Goal: Transaction & Acquisition: Purchase product/service

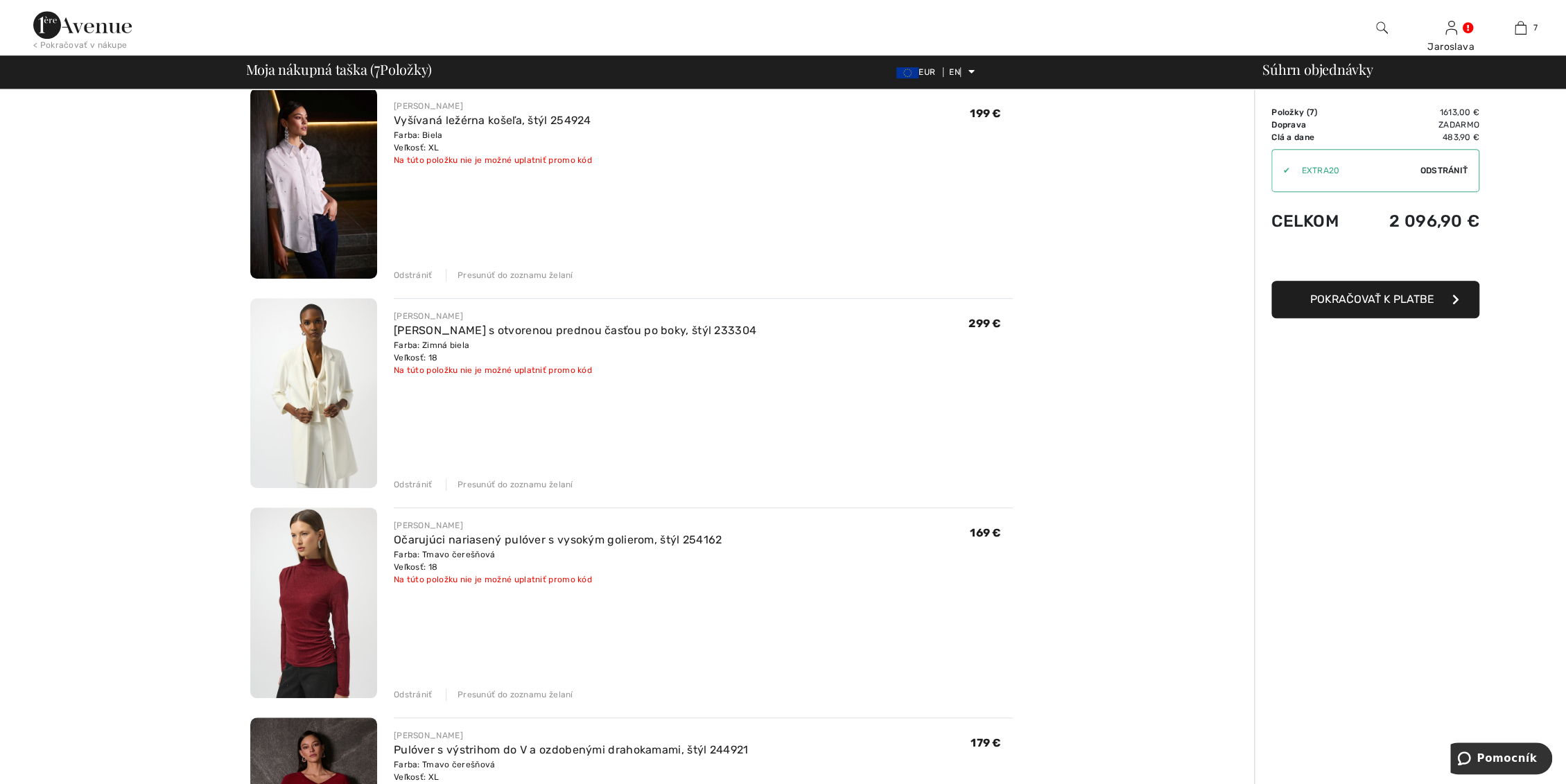
scroll to position [770, 0]
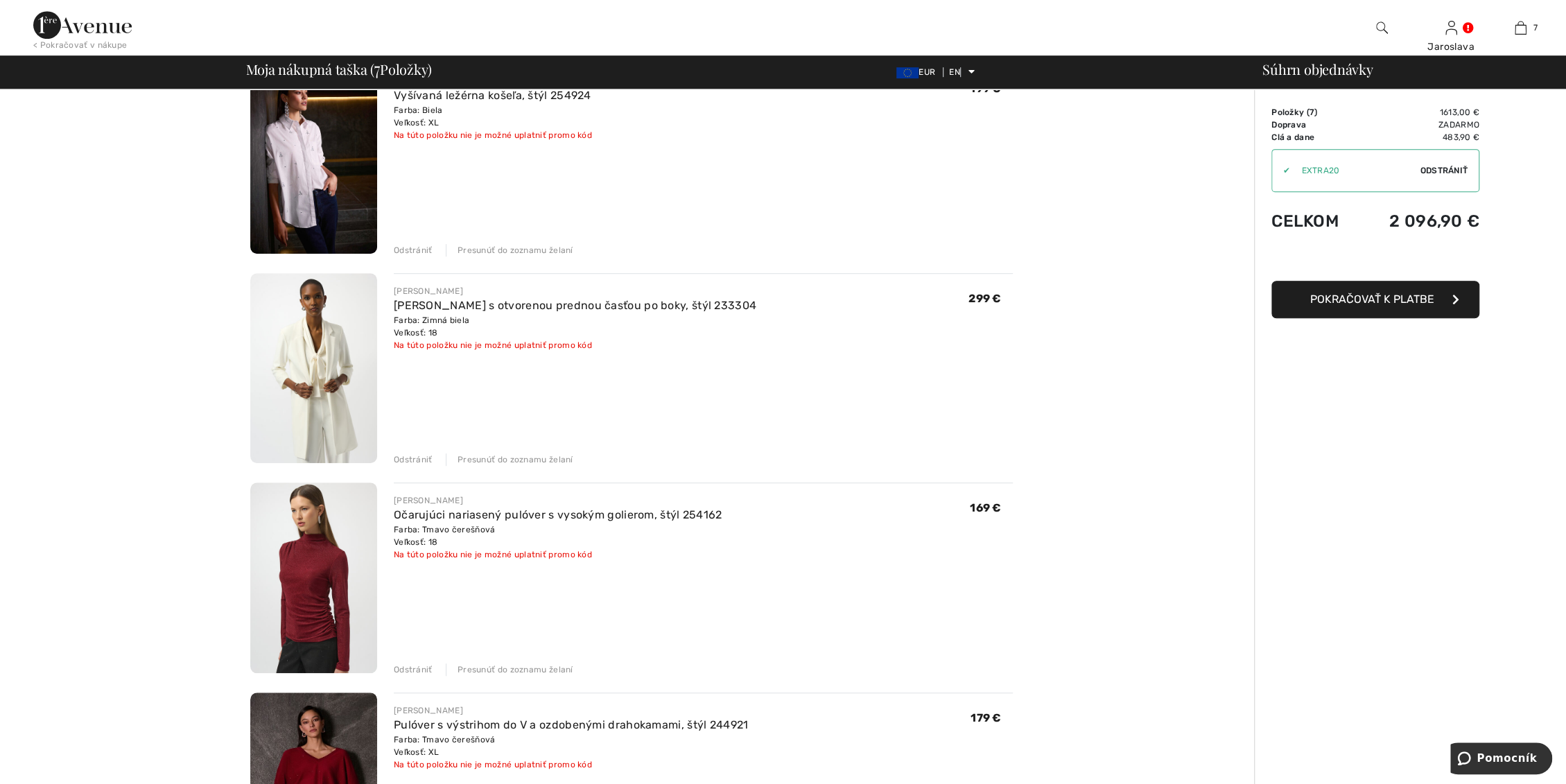
click at [287, 356] on img at bounding box center [314, 368] width 127 height 191
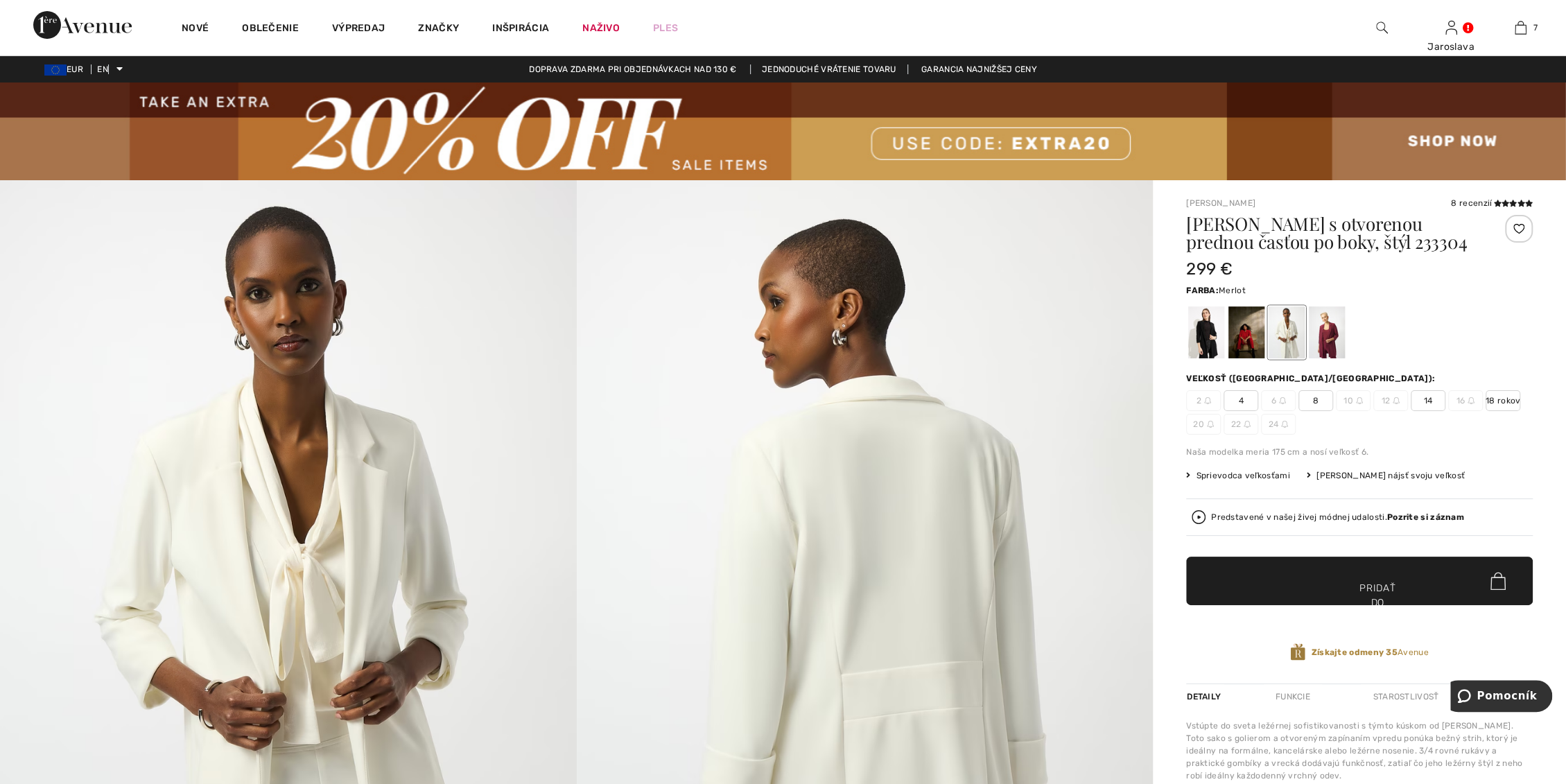
click at [1326, 339] on div at bounding box center [1327, 332] width 36 height 52
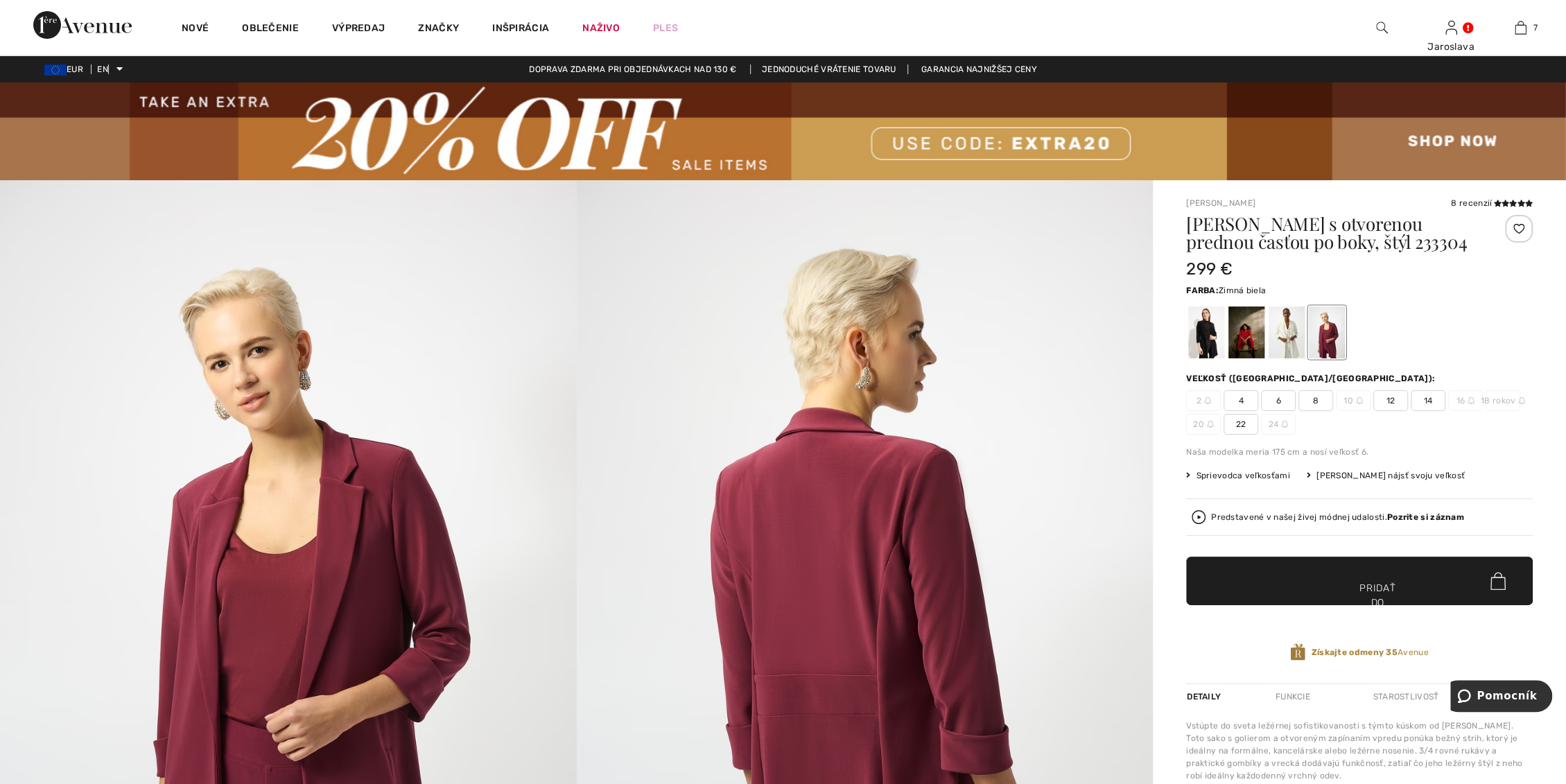
click at [1298, 340] on div at bounding box center [1287, 332] width 36 height 52
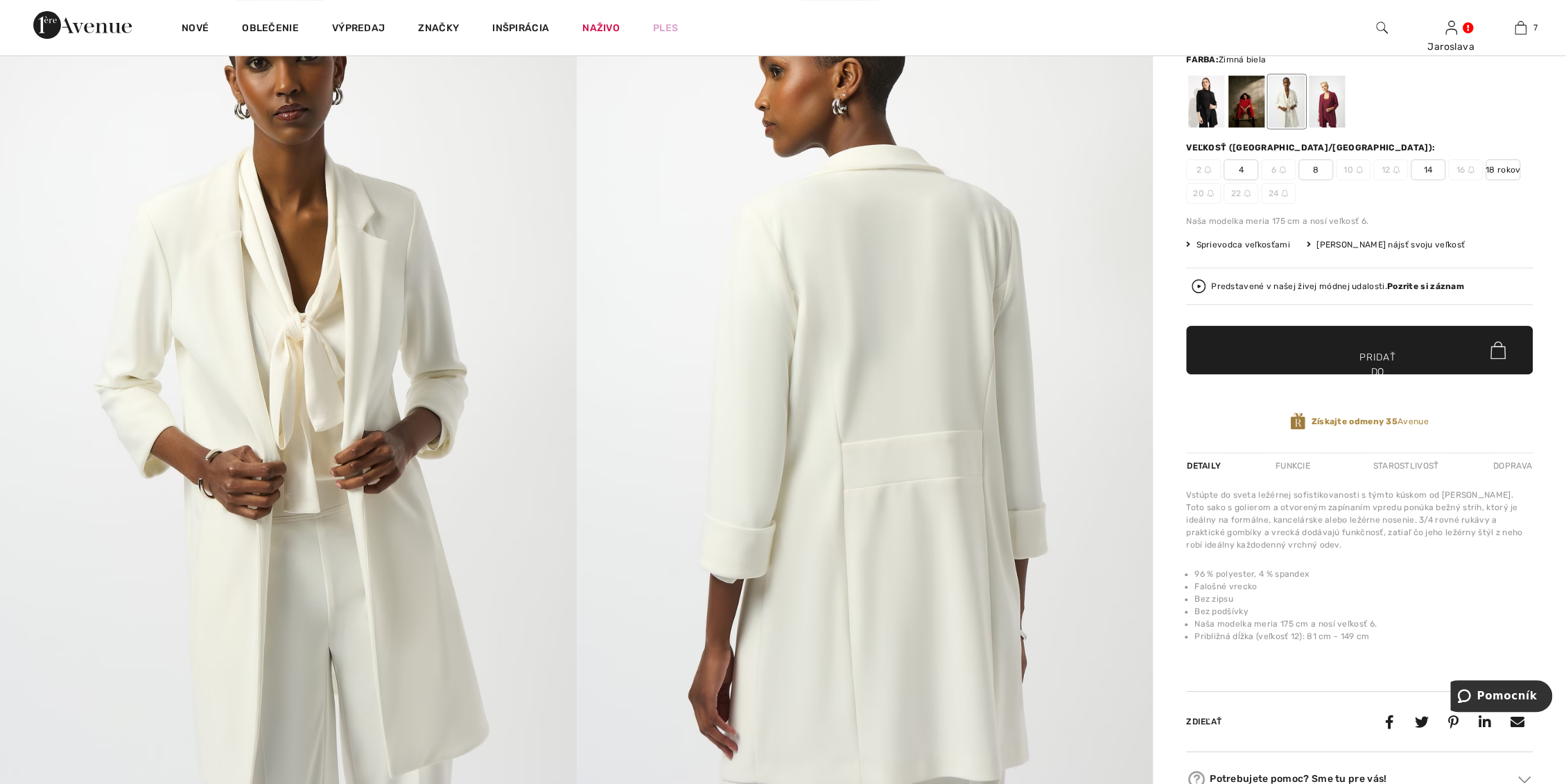
scroll to position [77, 0]
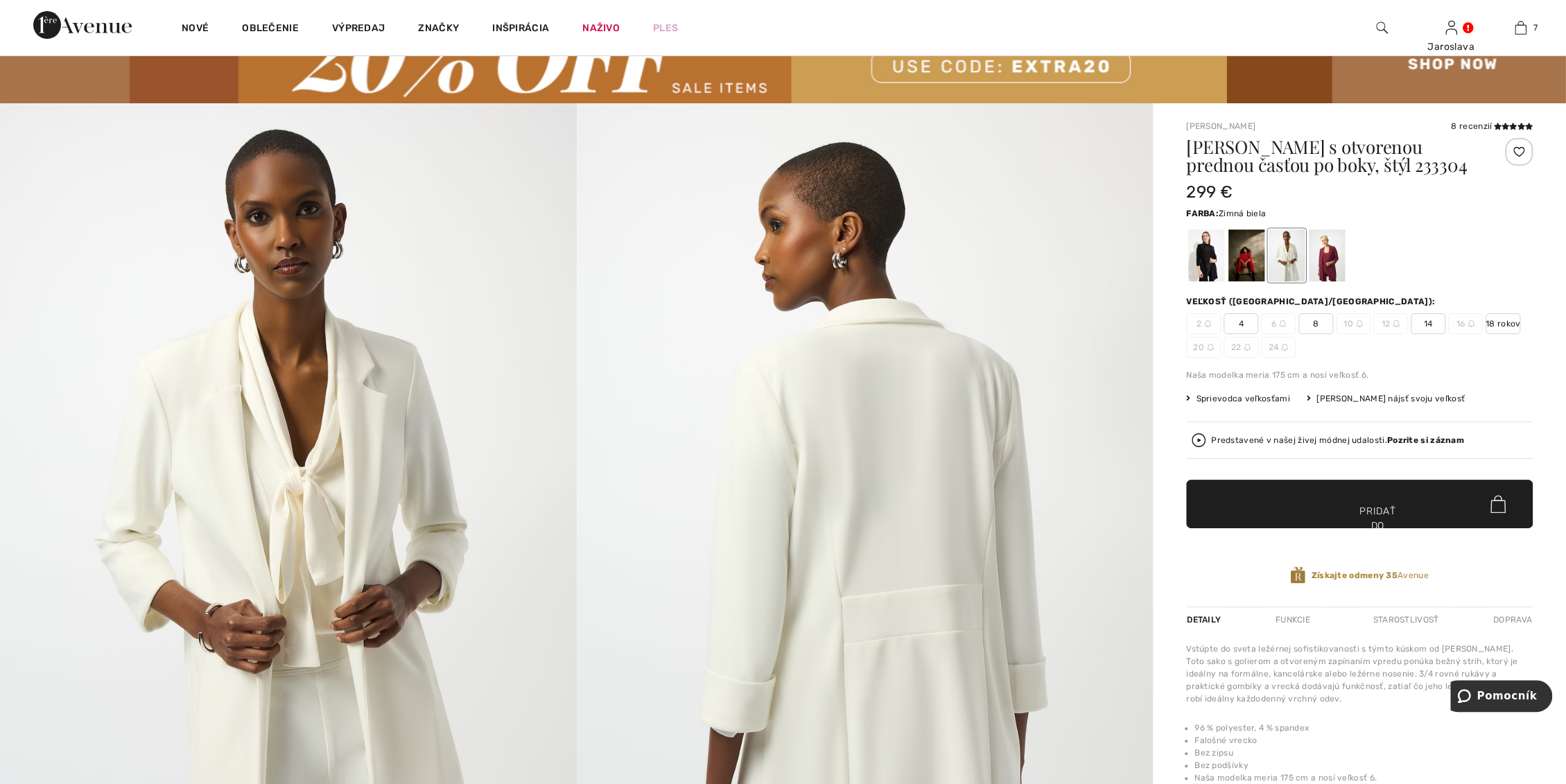
click at [1504, 325] on font "18 rokov" at bounding box center [1503, 323] width 35 height 10
click at [1406, 506] on span "✔ Pridané do košíka Pridať do košíka" at bounding box center [1360, 504] width 347 height 49
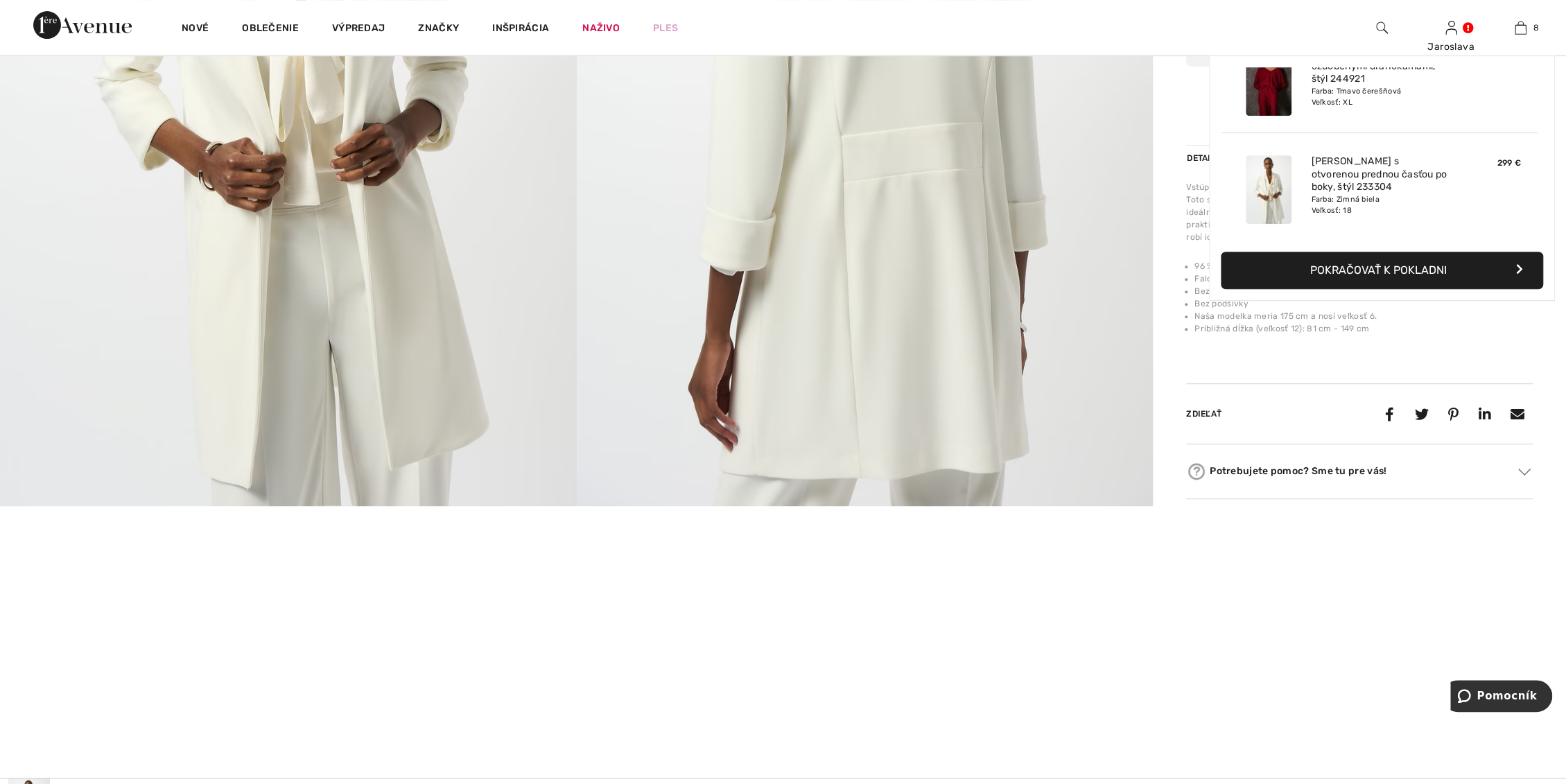
scroll to position [770, 0]
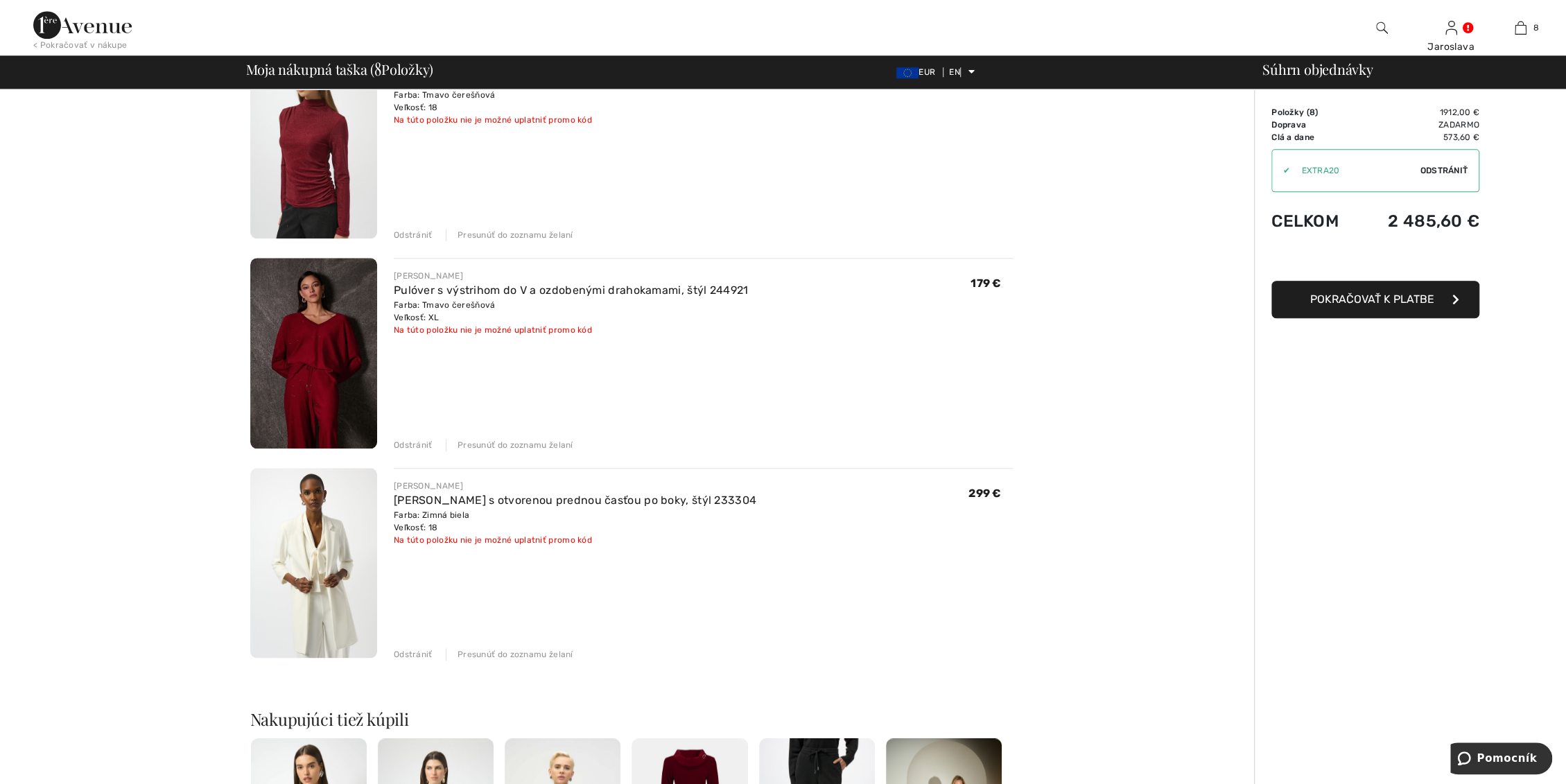
scroll to position [1232, 0]
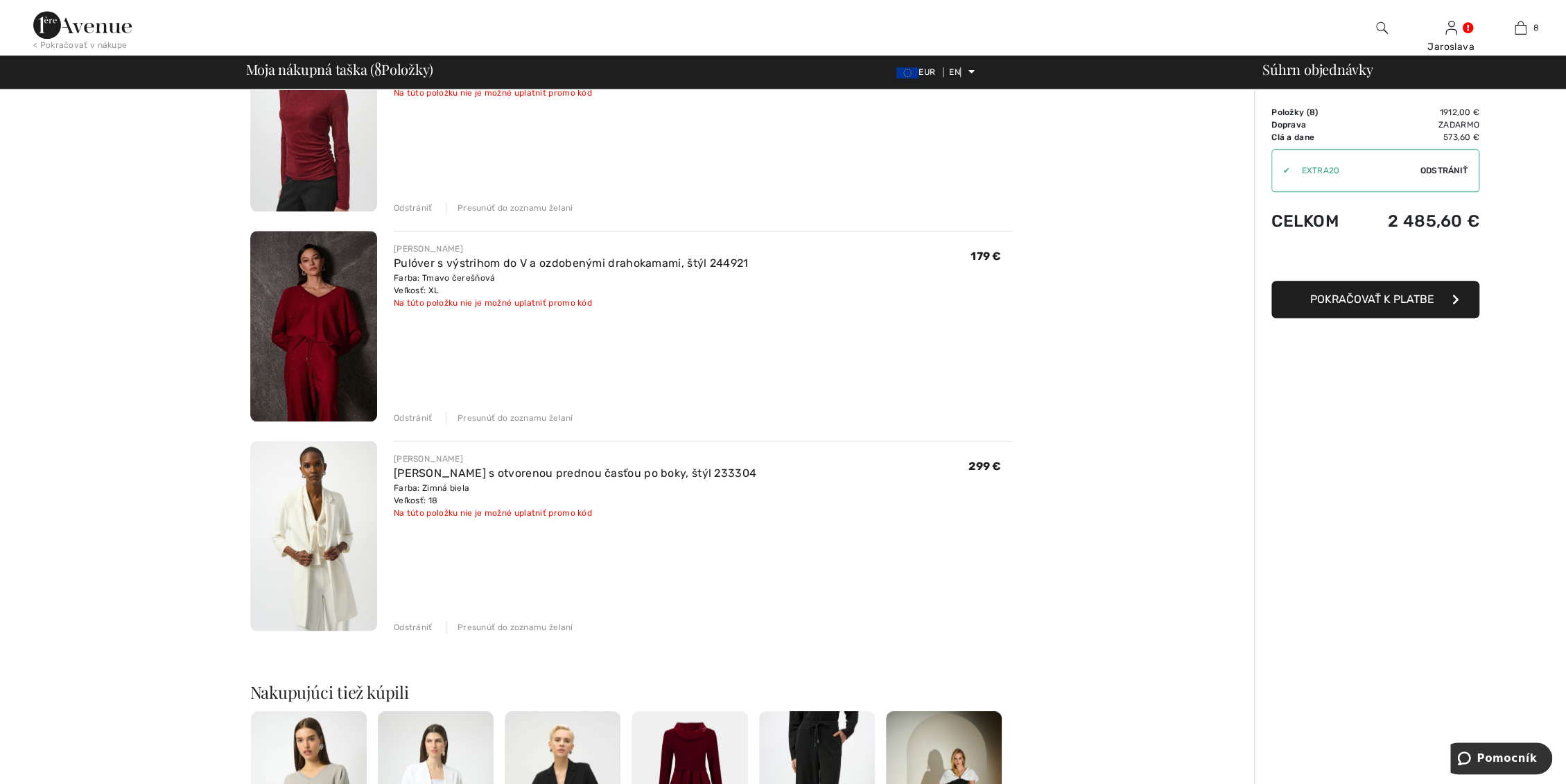
click at [409, 619] on div "Odstrániť Presunúť do zoznamu želaní" at bounding box center [703, 626] width 619 height 15
drag, startPoint x: 407, startPoint y: 613, endPoint x: 418, endPoint y: 617, distance: 11.7
click at [408, 613] on div "JOSEPH RIBKOFF Sako s otvorenou prednou časťou po boky, štýl 233304 Farba: Zimn…" at bounding box center [703, 537] width 619 height 194
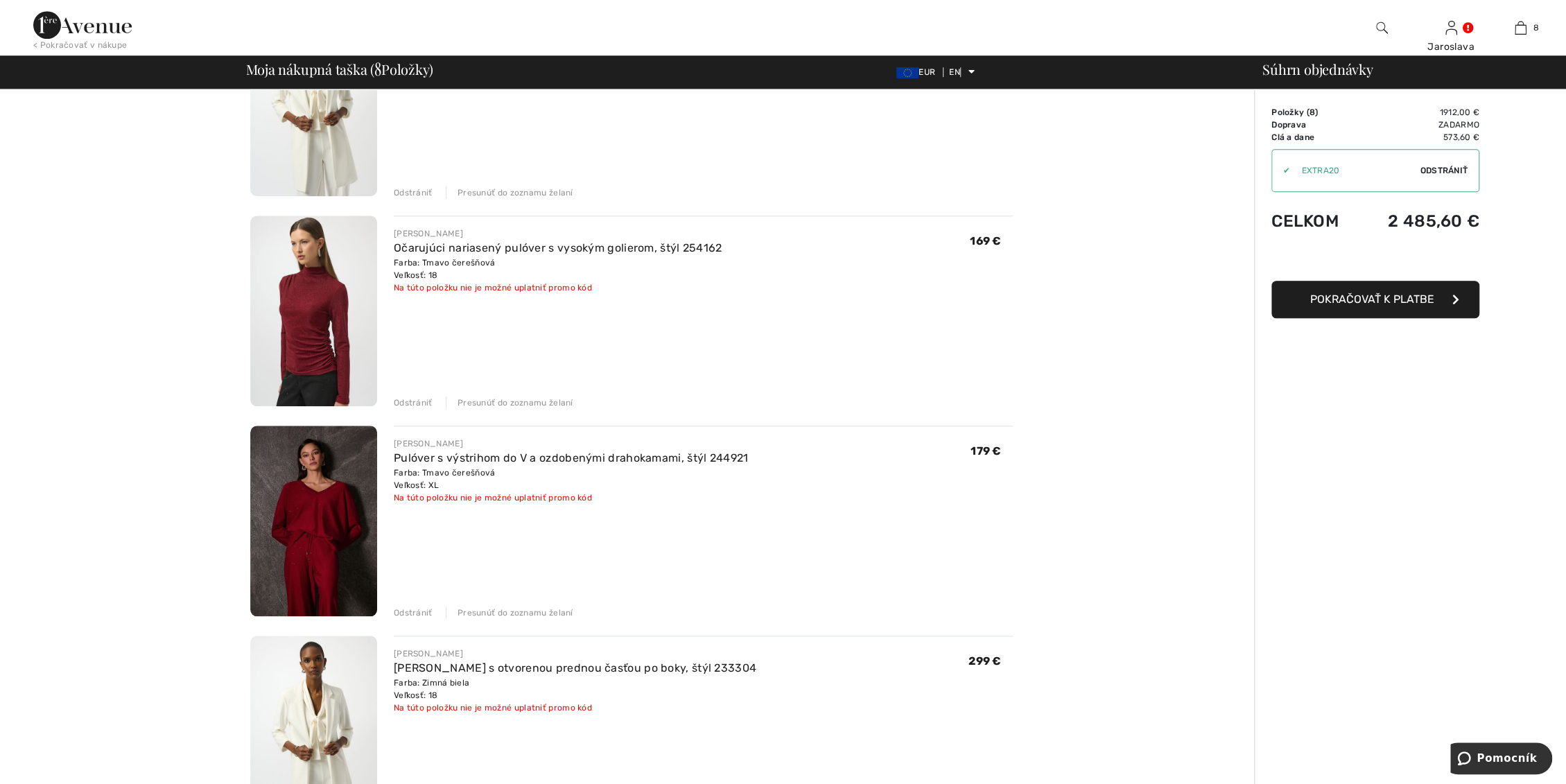
scroll to position [1000, 0]
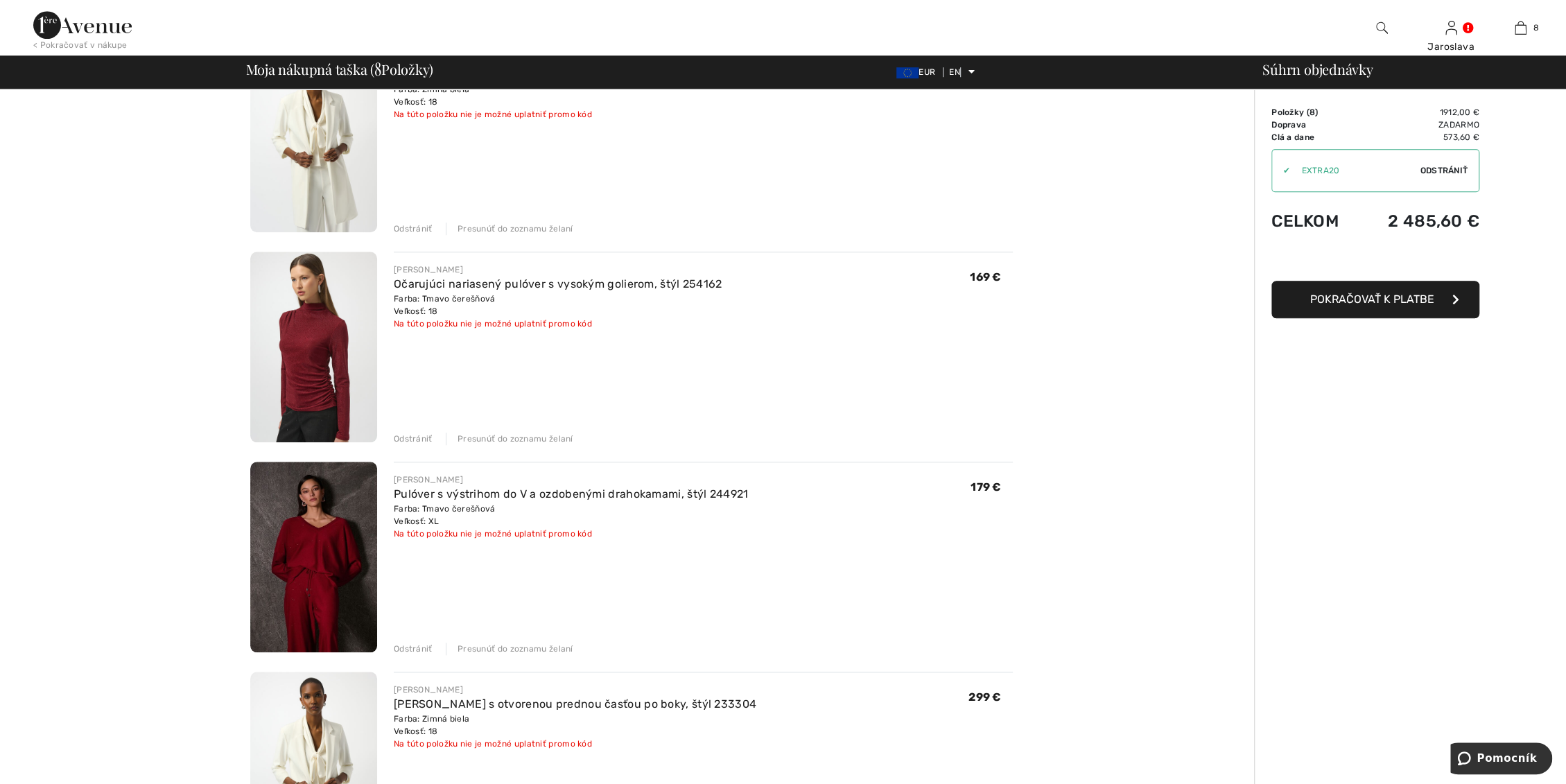
click at [282, 345] on img at bounding box center [314, 347] width 127 height 191
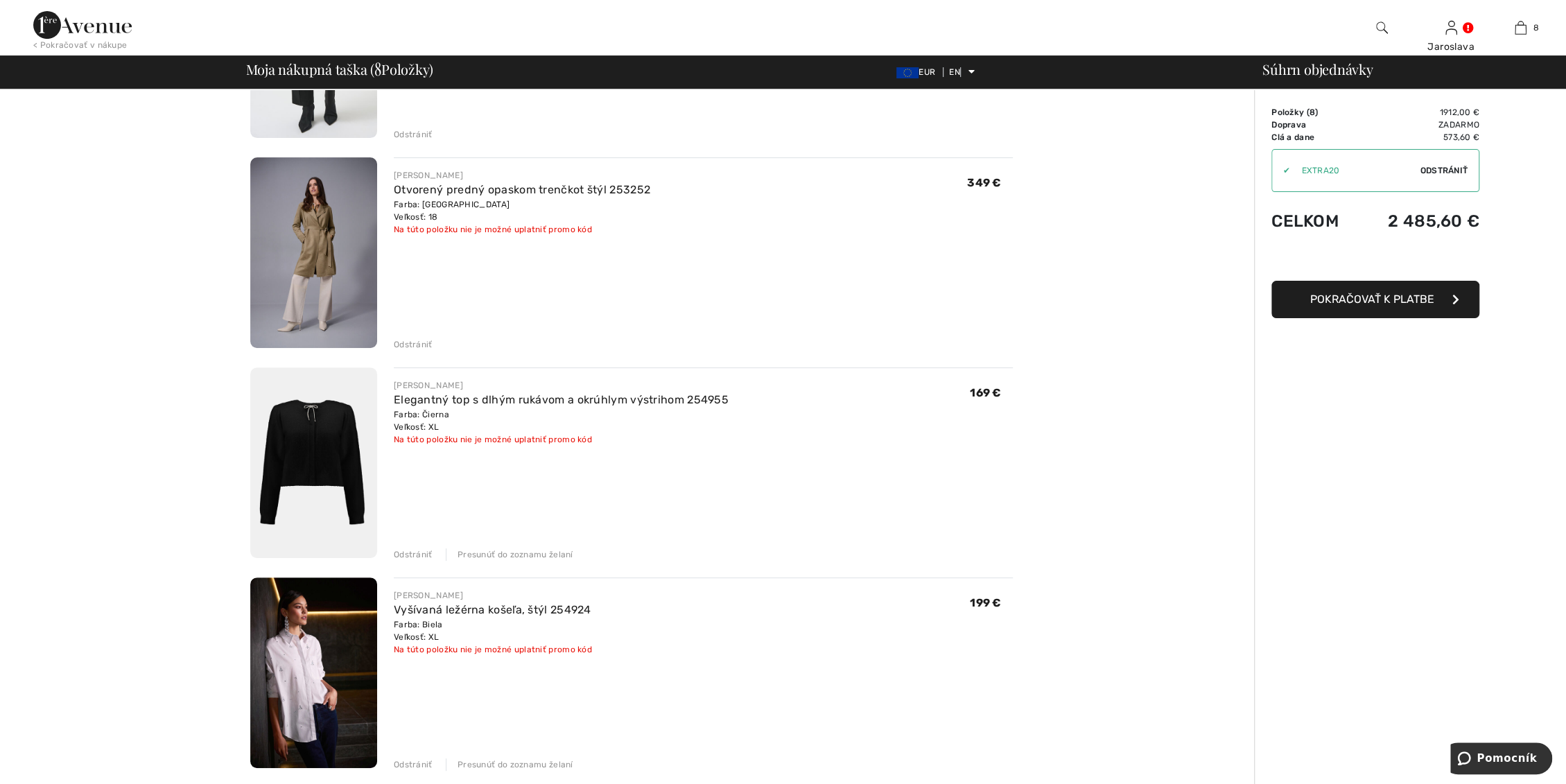
scroll to position [77, 0]
